Goal: Task Accomplishment & Management: Manage account settings

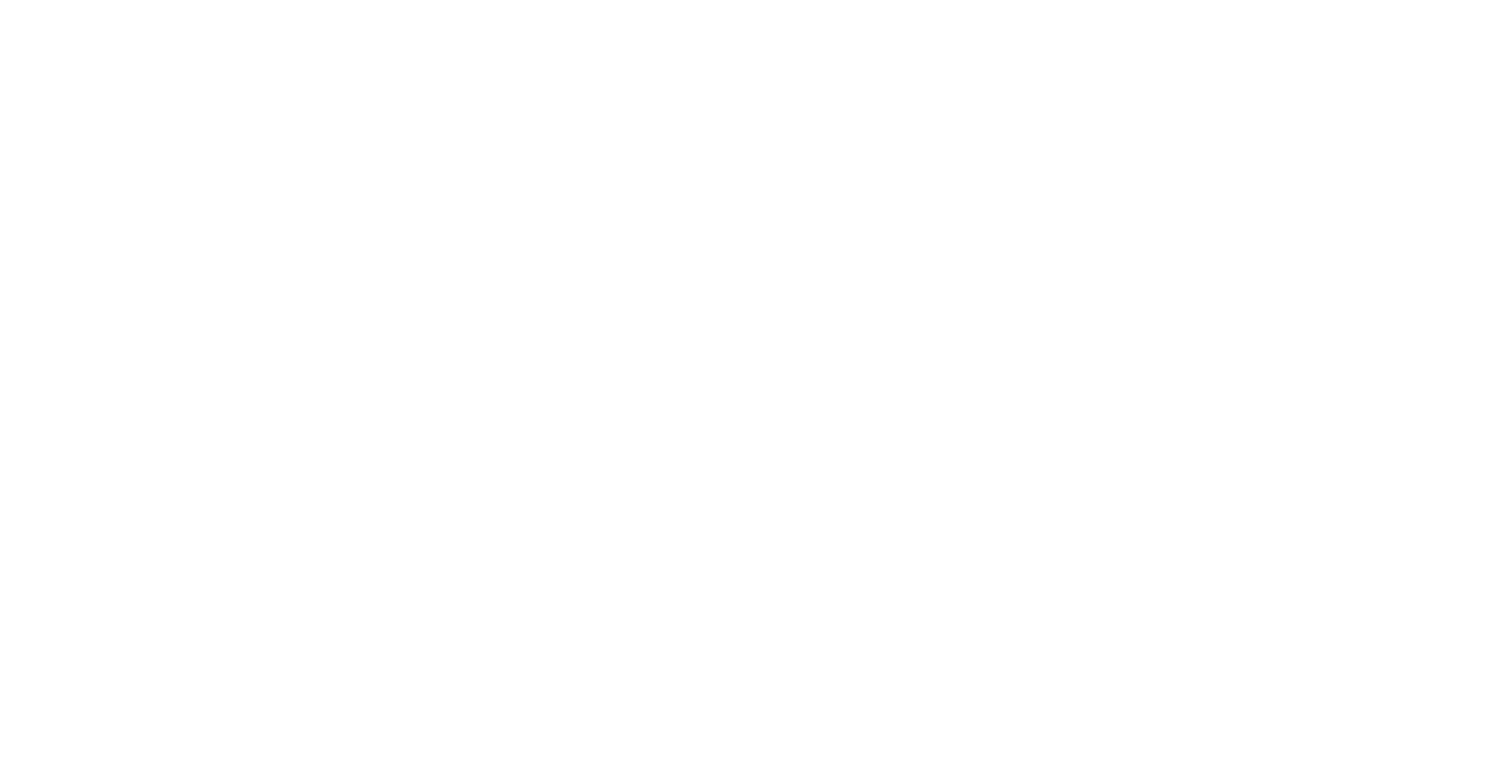
type input "**********"
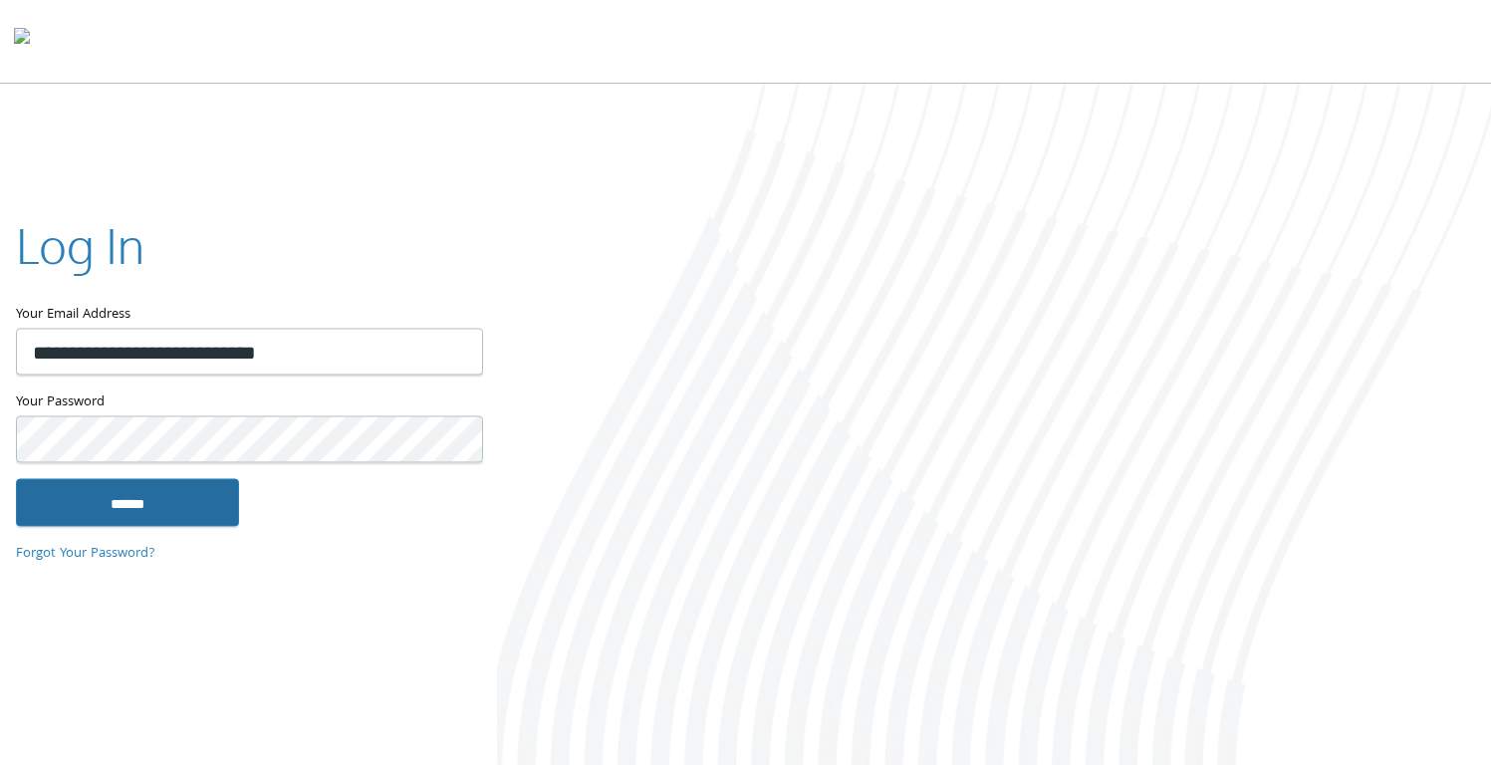
click at [152, 501] on input "******" at bounding box center [127, 503] width 223 height 48
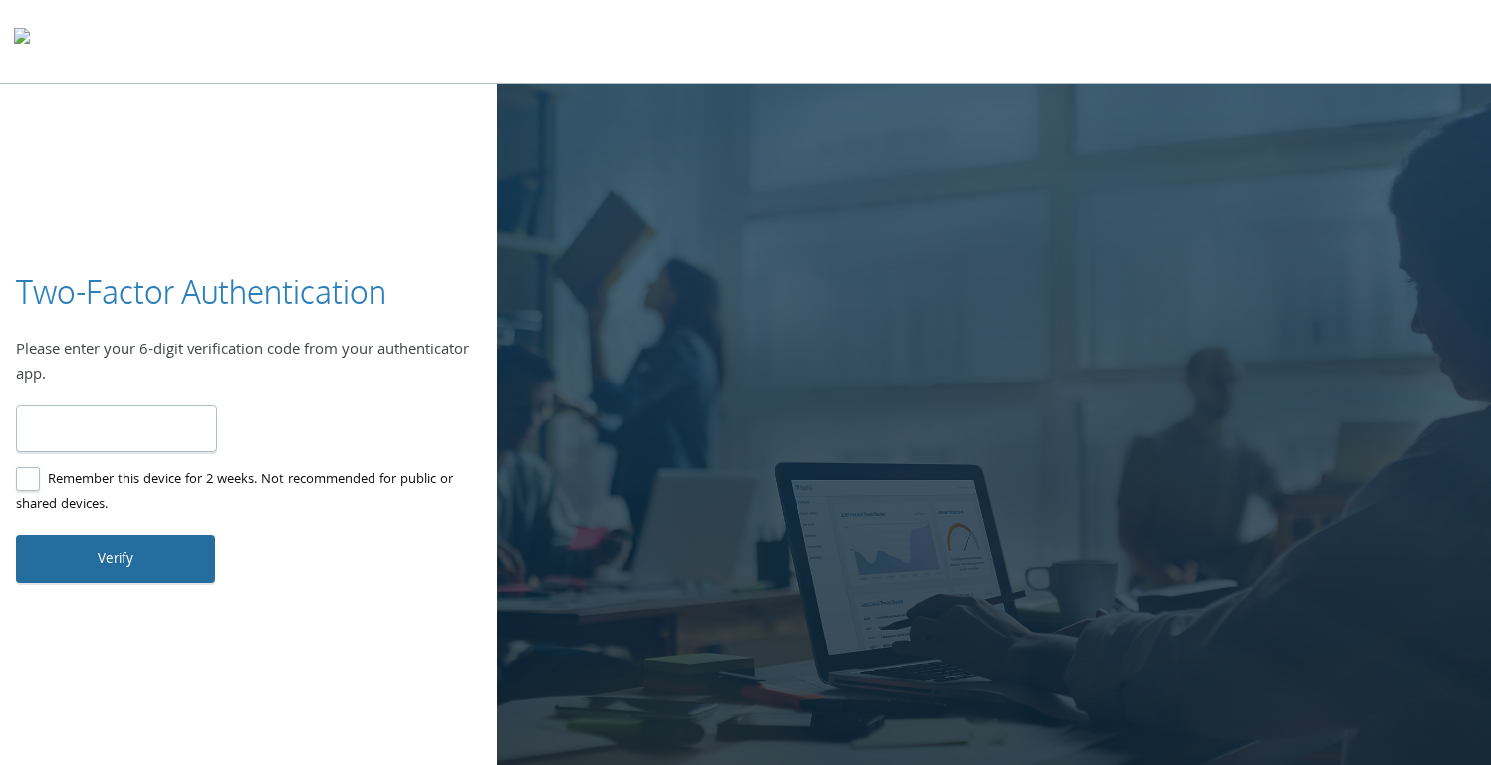
type input "******"
click at [101, 544] on button "Verify" at bounding box center [115, 559] width 199 height 48
